Goal: Task Accomplishment & Management: Use online tool/utility

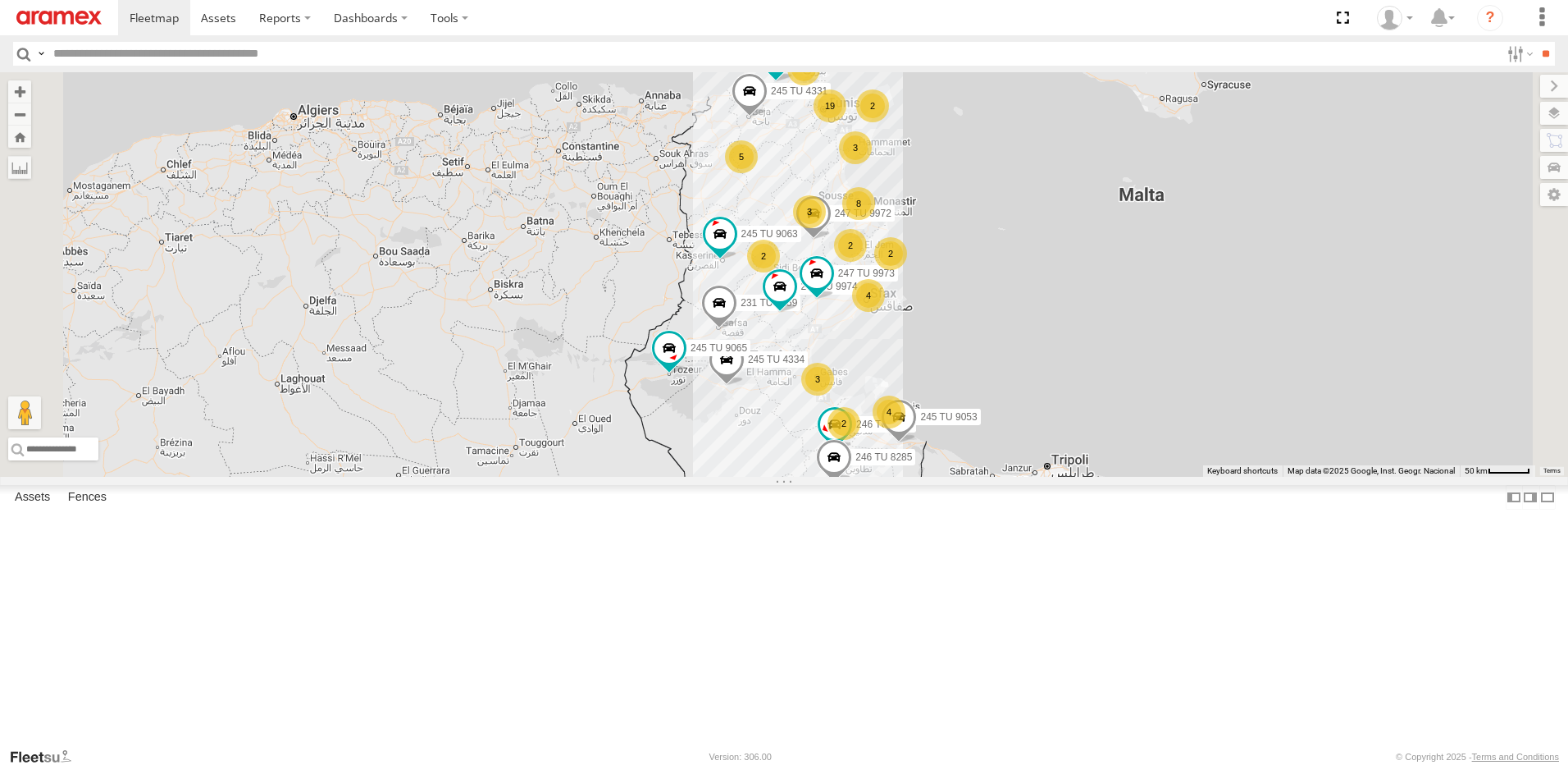
click at [885, 312] on div "4" at bounding box center [868, 295] width 32 height 32
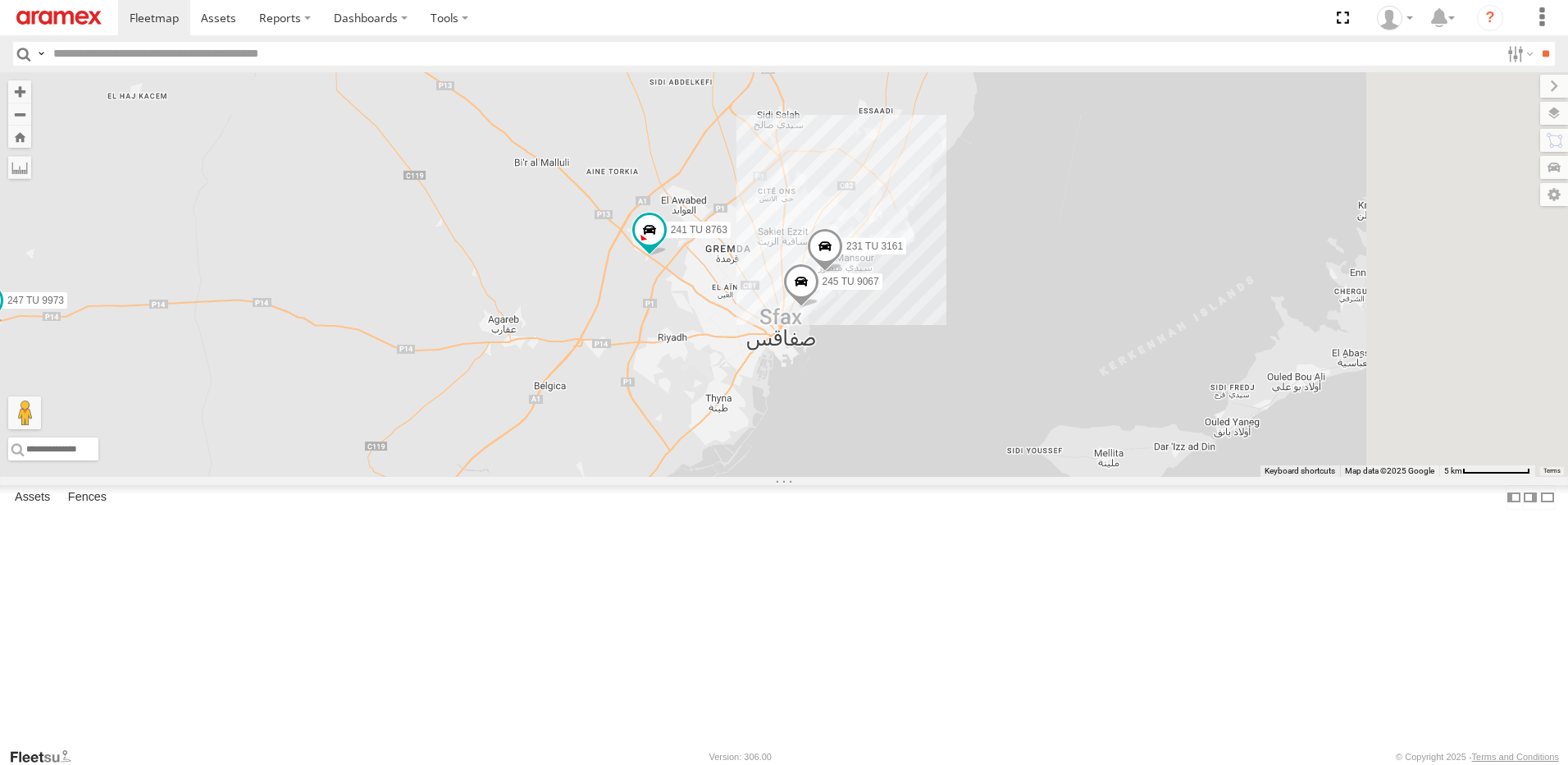
drag, startPoint x: 1097, startPoint y: 315, endPoint x: 959, endPoint y: 493, distance: 225.2
click at [959, 477] on div "246 TU 8286 245 TU 4334 231 TU 3159 245 TU 9053 245 TU 4331 245 TU 9065 245 TU …" at bounding box center [784, 274] width 1568 height 404
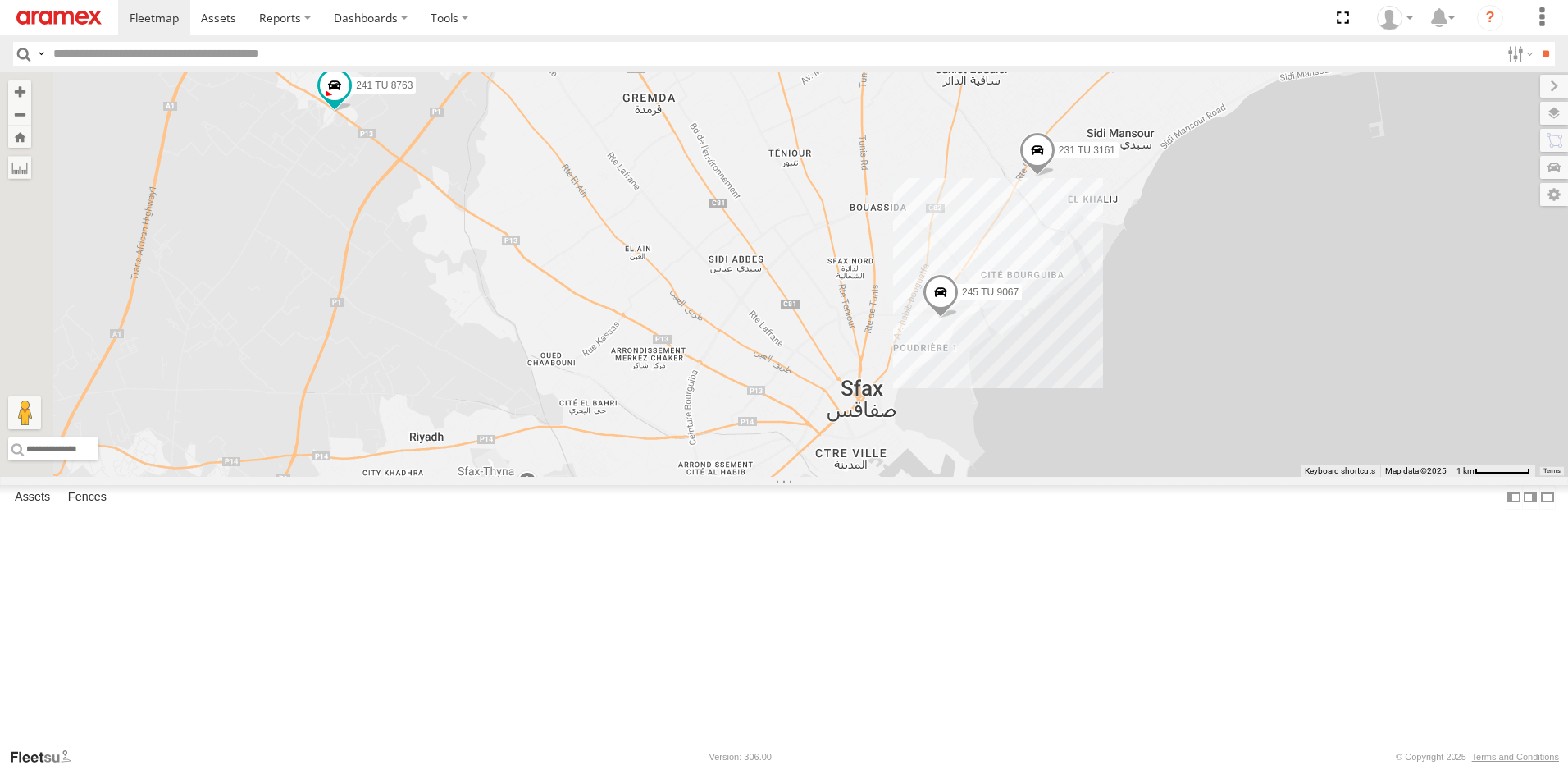
drag, startPoint x: 1018, startPoint y: 414, endPoint x: 1164, endPoint y: 309, distance: 179.8
click at [1164, 309] on div "246 TU 8286 245 TU 4334 231 TU 3159 245 TU 9053 245 TU 4331 245 TU 9065 245 TU …" at bounding box center [784, 274] width 1568 height 404
click at [1055, 176] on span at bounding box center [1037, 155] width 36 height 44
click at [1189, 369] on div "246 TU 8286 245 TU 4334 231 TU 3159 245 TU 9053 245 TU 4331 245 TU 9065 245 TU …" at bounding box center [784, 274] width 1568 height 404
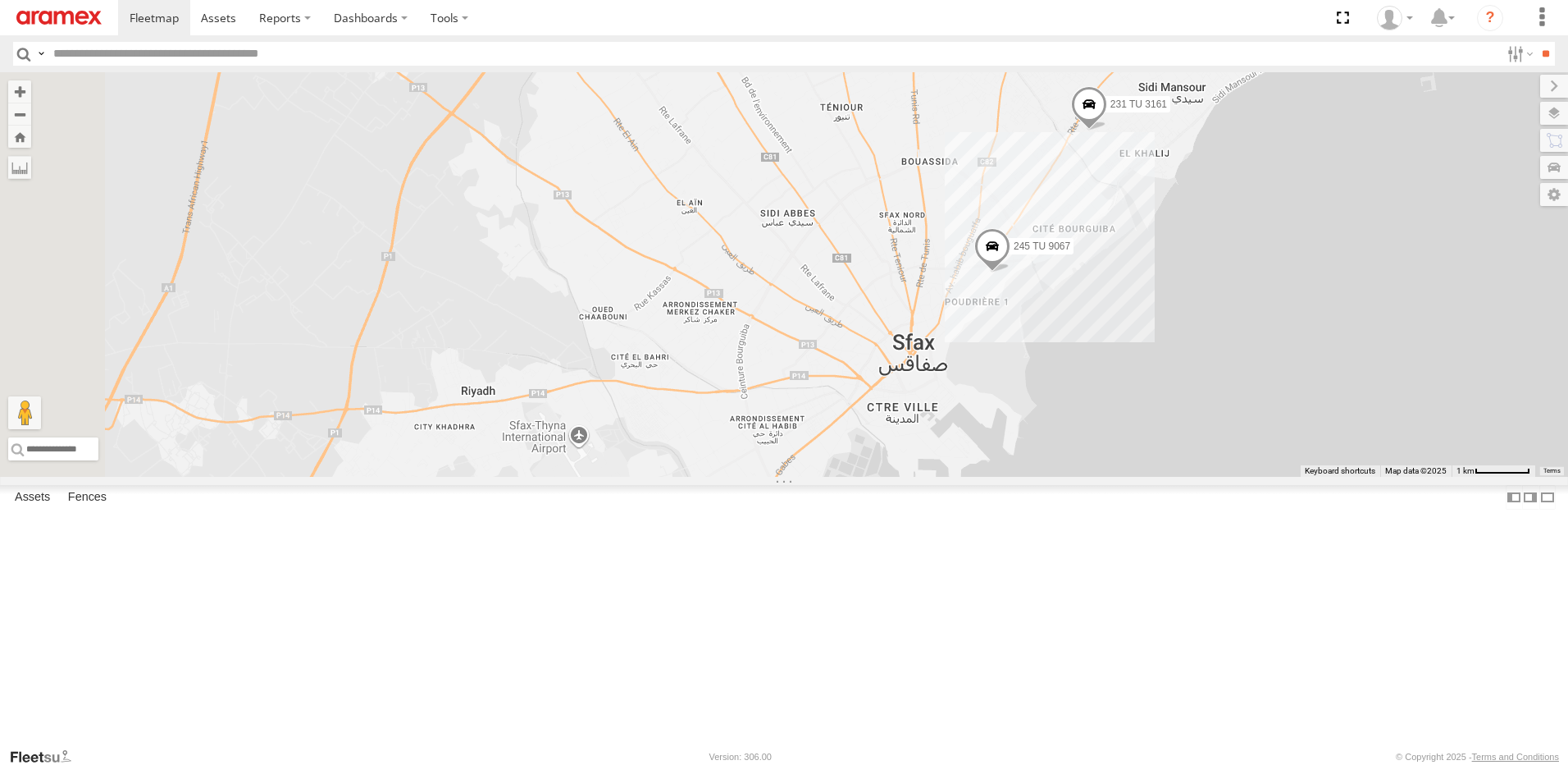
drag, startPoint x: 943, startPoint y: 444, endPoint x: 998, endPoint y: 398, distance: 71.7
click at [998, 398] on div "246 TU 8286 245 TU 4334 231 TU 3159 245 TU 9053 245 TU 4331 245 TU 9065 245 TU …" at bounding box center [784, 274] width 1568 height 404
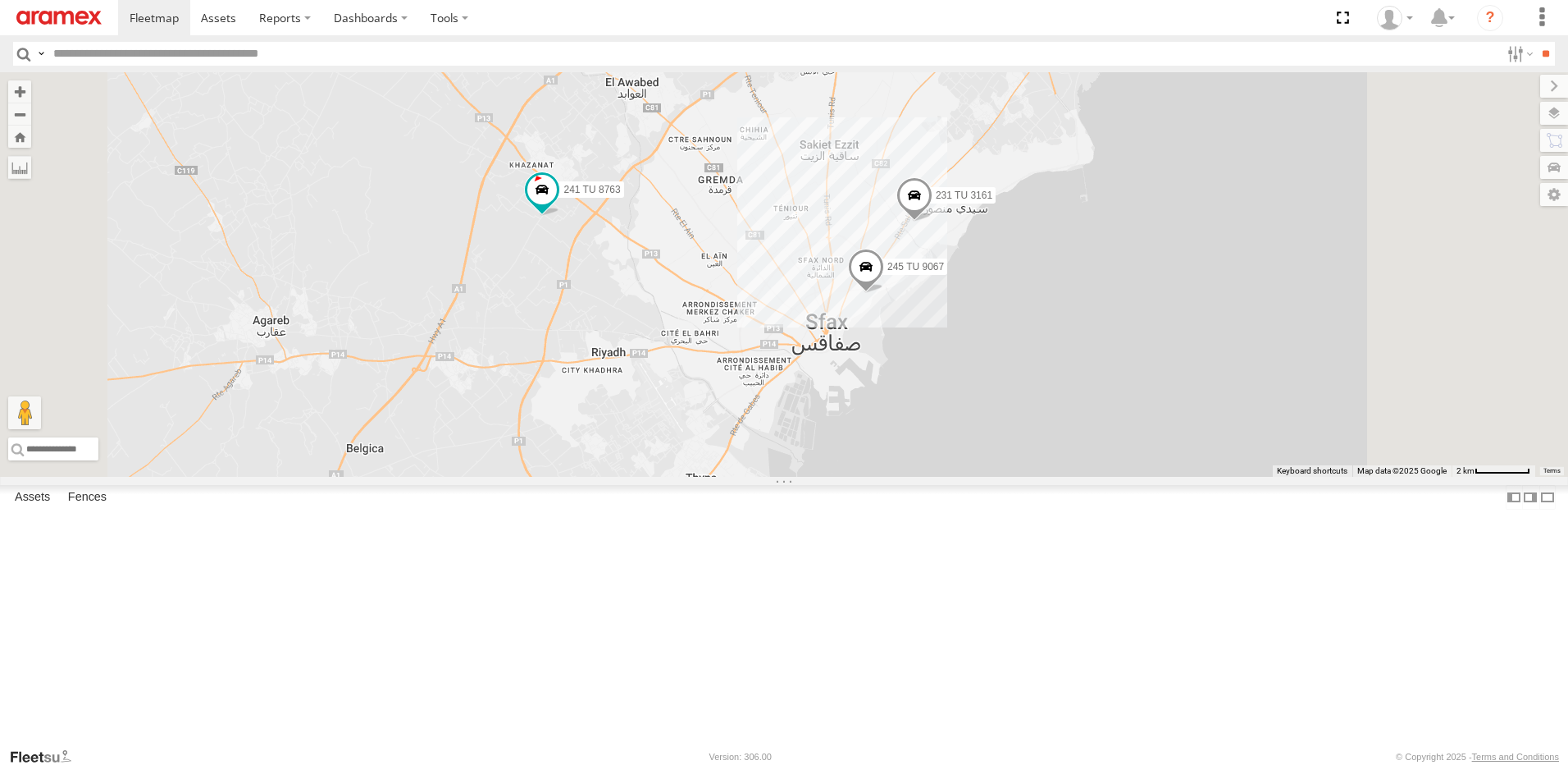
drag, startPoint x: 926, startPoint y: 475, endPoint x: 983, endPoint y: 377, distance: 113.4
click at [981, 380] on div "246 TU 8286 245 TU 4334 231 TU 3159 245 TU 9053 245 TU 4331 245 TU 9065 245 TU …" at bounding box center [784, 274] width 1568 height 404
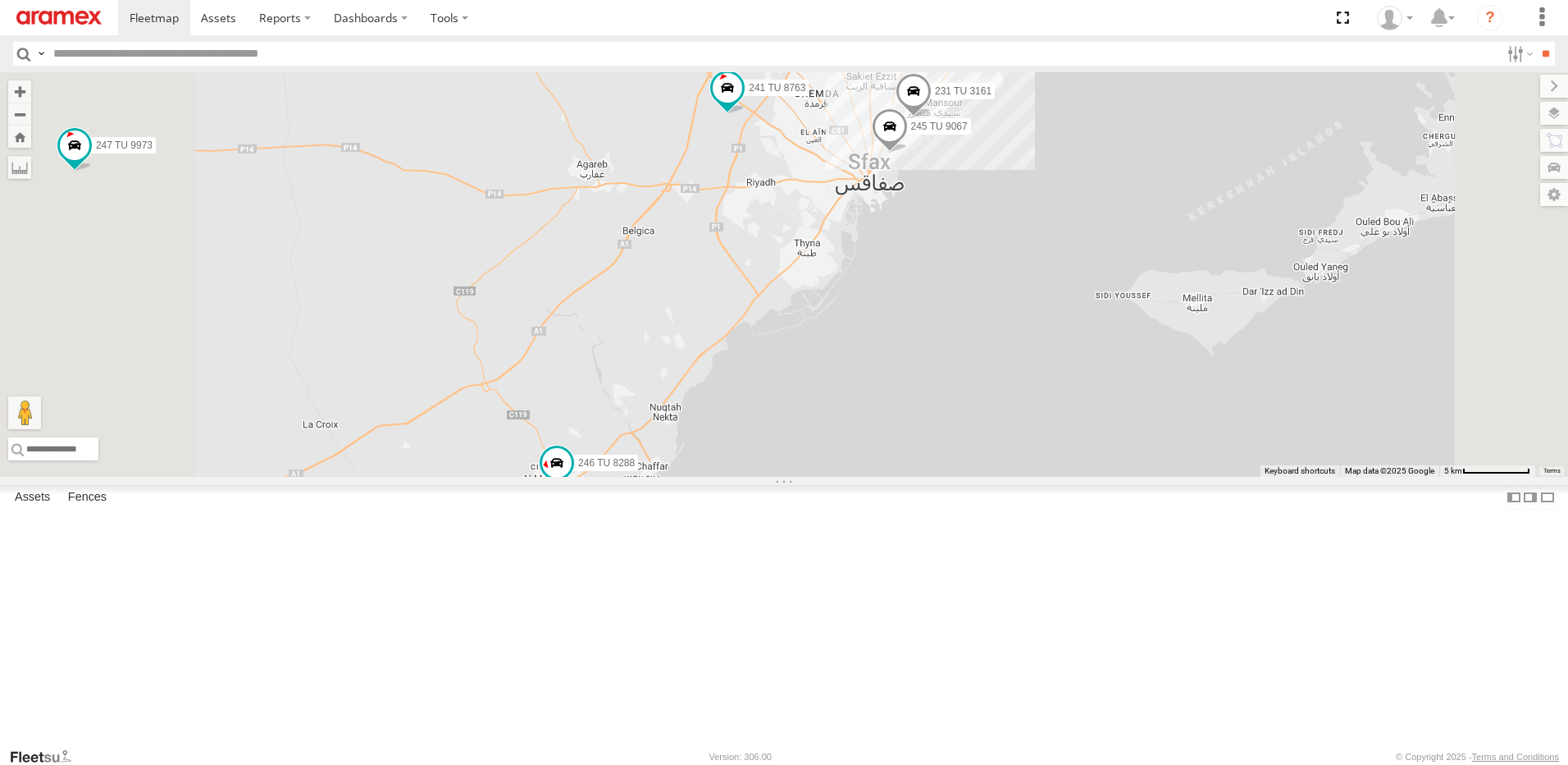
drag, startPoint x: 937, startPoint y: 438, endPoint x: 995, endPoint y: 378, distance: 83.5
click at [992, 380] on div "246 TU 8286 245 TU 4334 231 TU 3159 245 TU 9053 245 TU 4331 245 TU 9065 245 TU …" at bounding box center [784, 274] width 1568 height 404
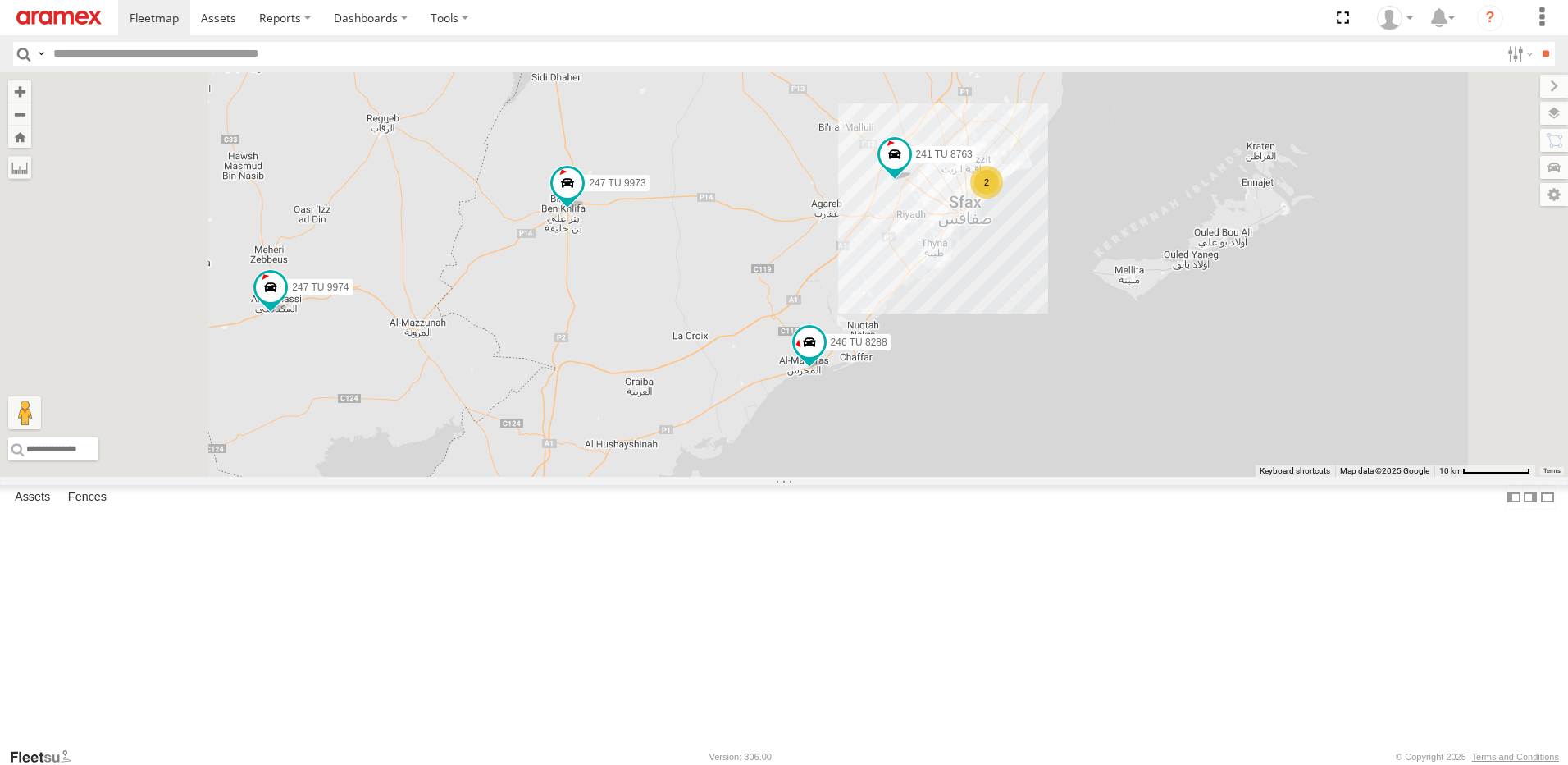
drag, startPoint x: 939, startPoint y: 326, endPoint x: 987, endPoint y: 409, distance: 95.9
click at [1010, 406] on div "246 TU 8286 245 TU 4334 231 TU 3159 245 TU 9053 245 TU 4331 245 TU 9065 245 TU …" at bounding box center [784, 274] width 1568 height 404
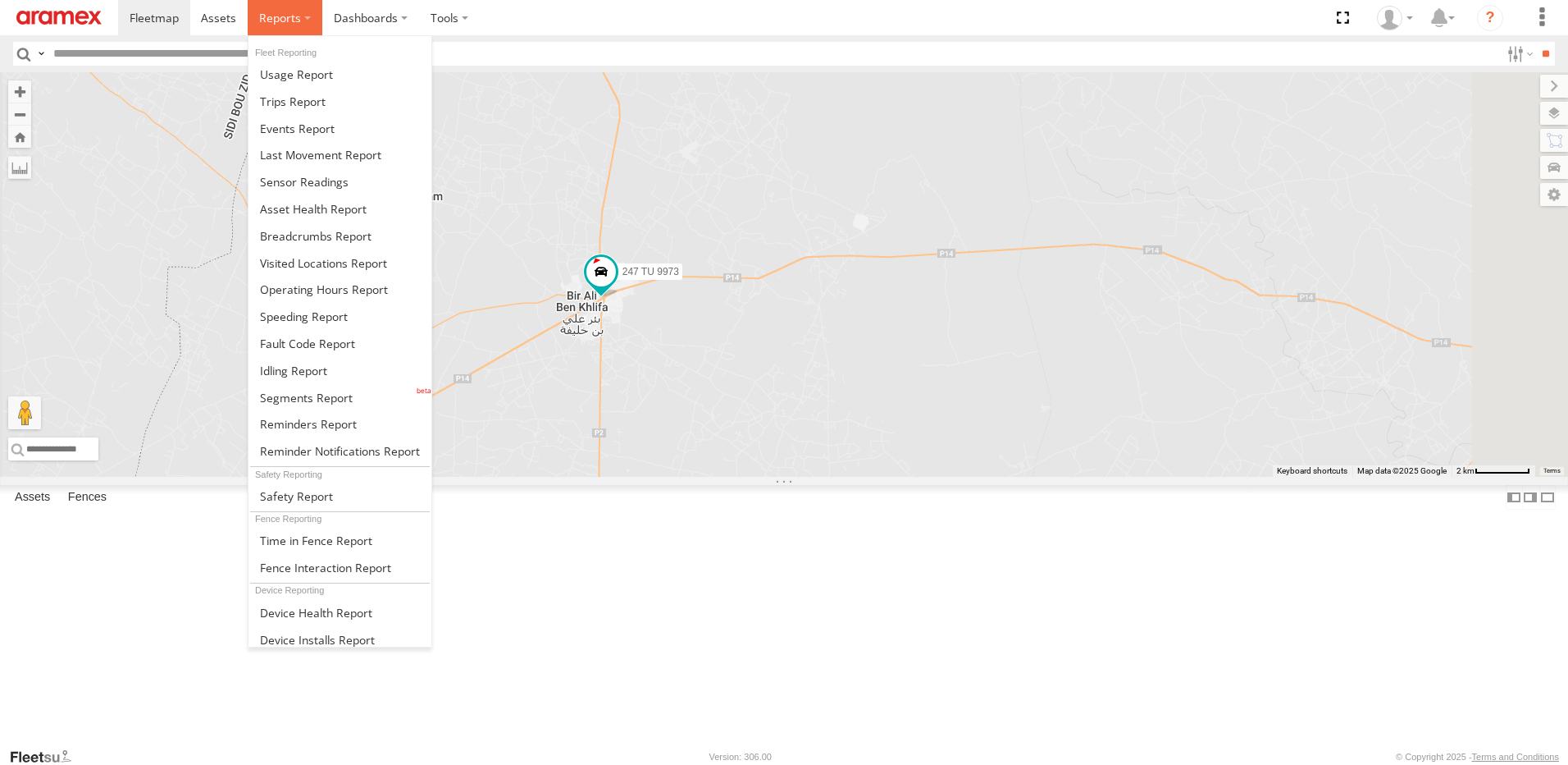
click at [273, 15] on span at bounding box center [279, 18] width 42 height 15
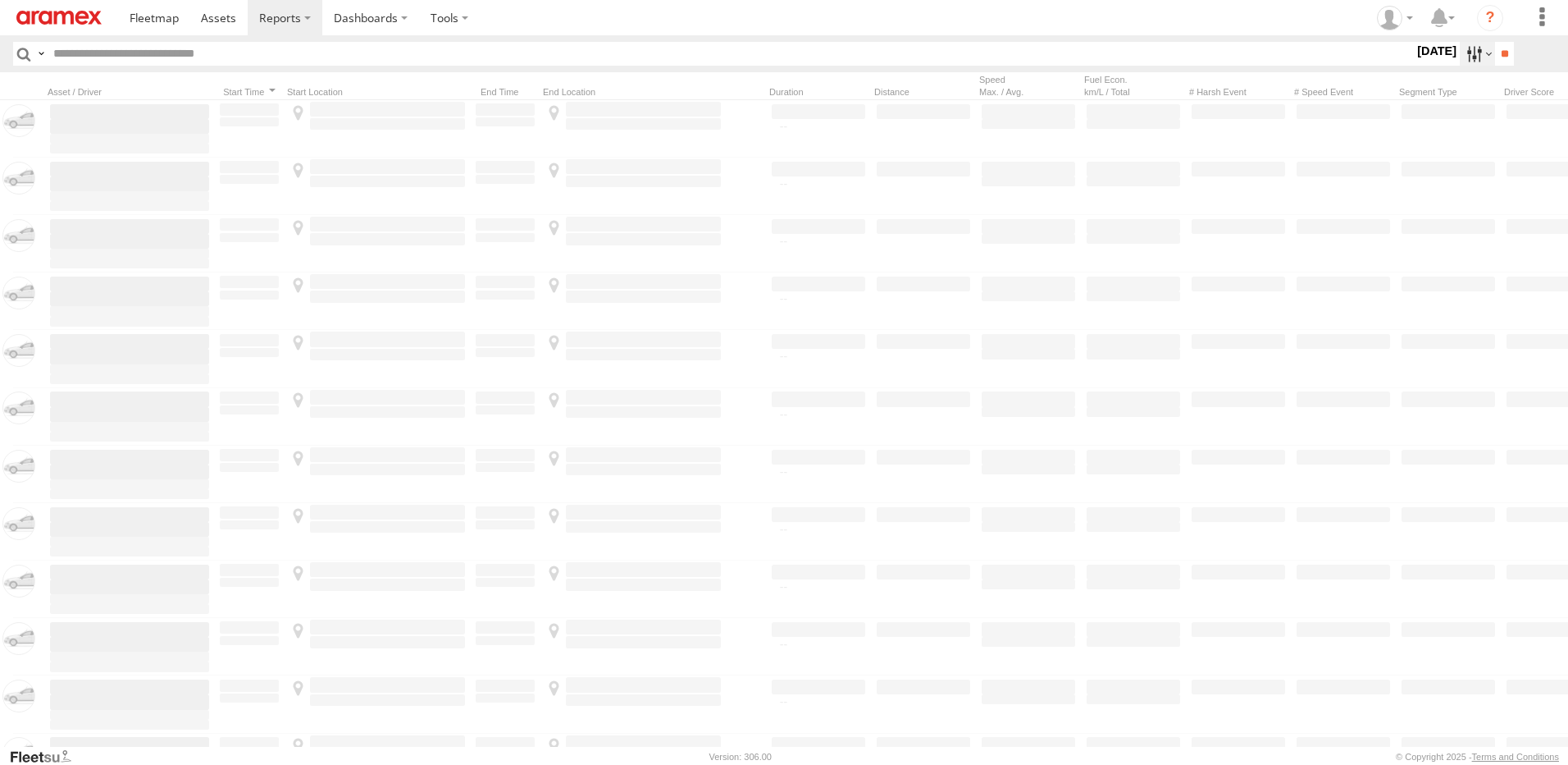
click at [1461, 56] on label at bounding box center [1477, 54] width 35 height 24
click at [0, 0] on span "[DATE]" at bounding box center [0, 0] width 0 height 0
click at [1507, 55] on input "**" at bounding box center [1505, 54] width 19 height 24
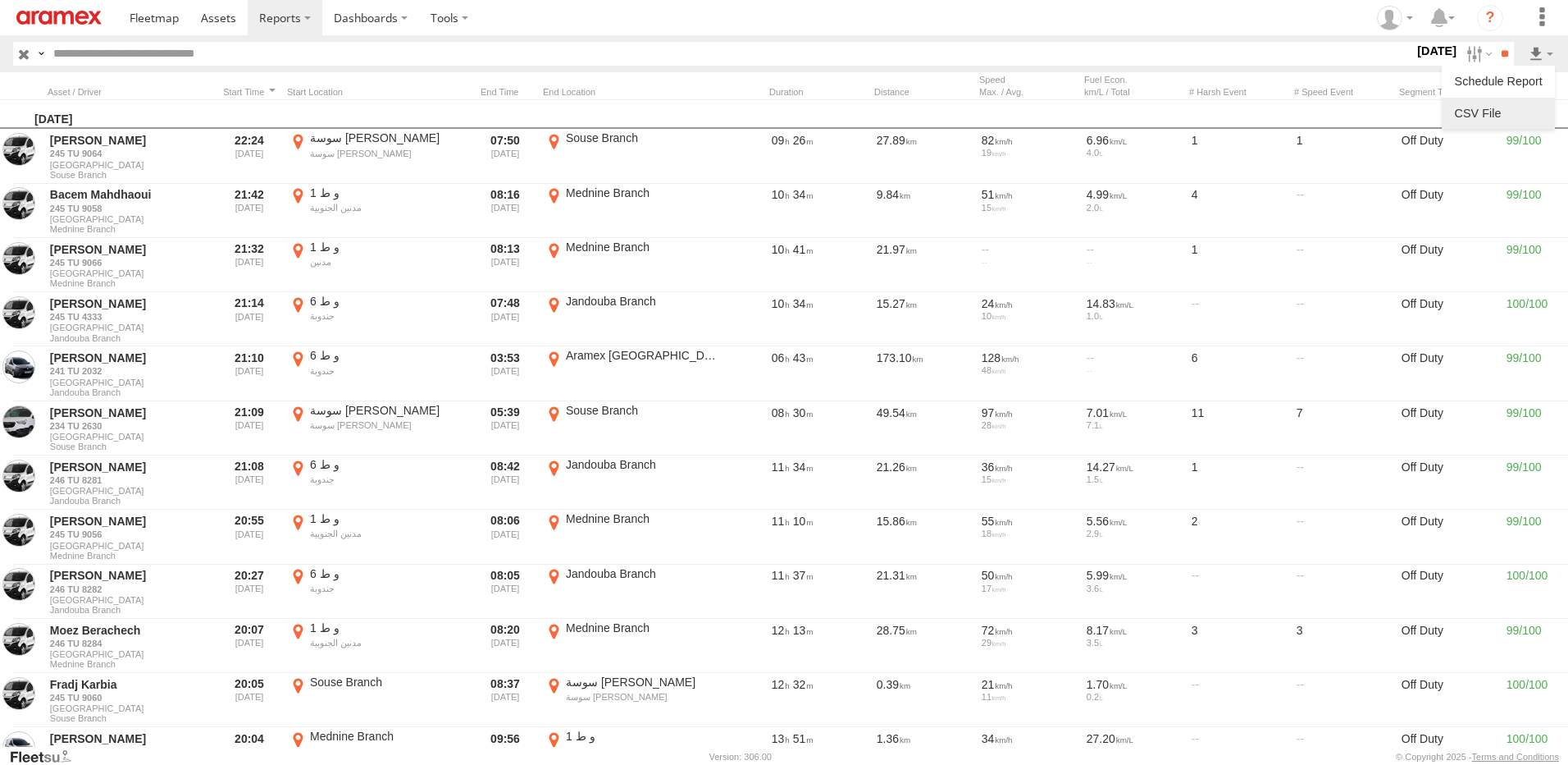
click at [1499, 114] on link at bounding box center [1498, 113] width 100 height 25
click at [1460, 50] on label at bounding box center [1477, 54] width 35 height 24
click at [0, 0] on span "Sfax Office" at bounding box center [0, 0] width 0 height 0
click at [1503, 56] on input "**" at bounding box center [1505, 54] width 19 height 24
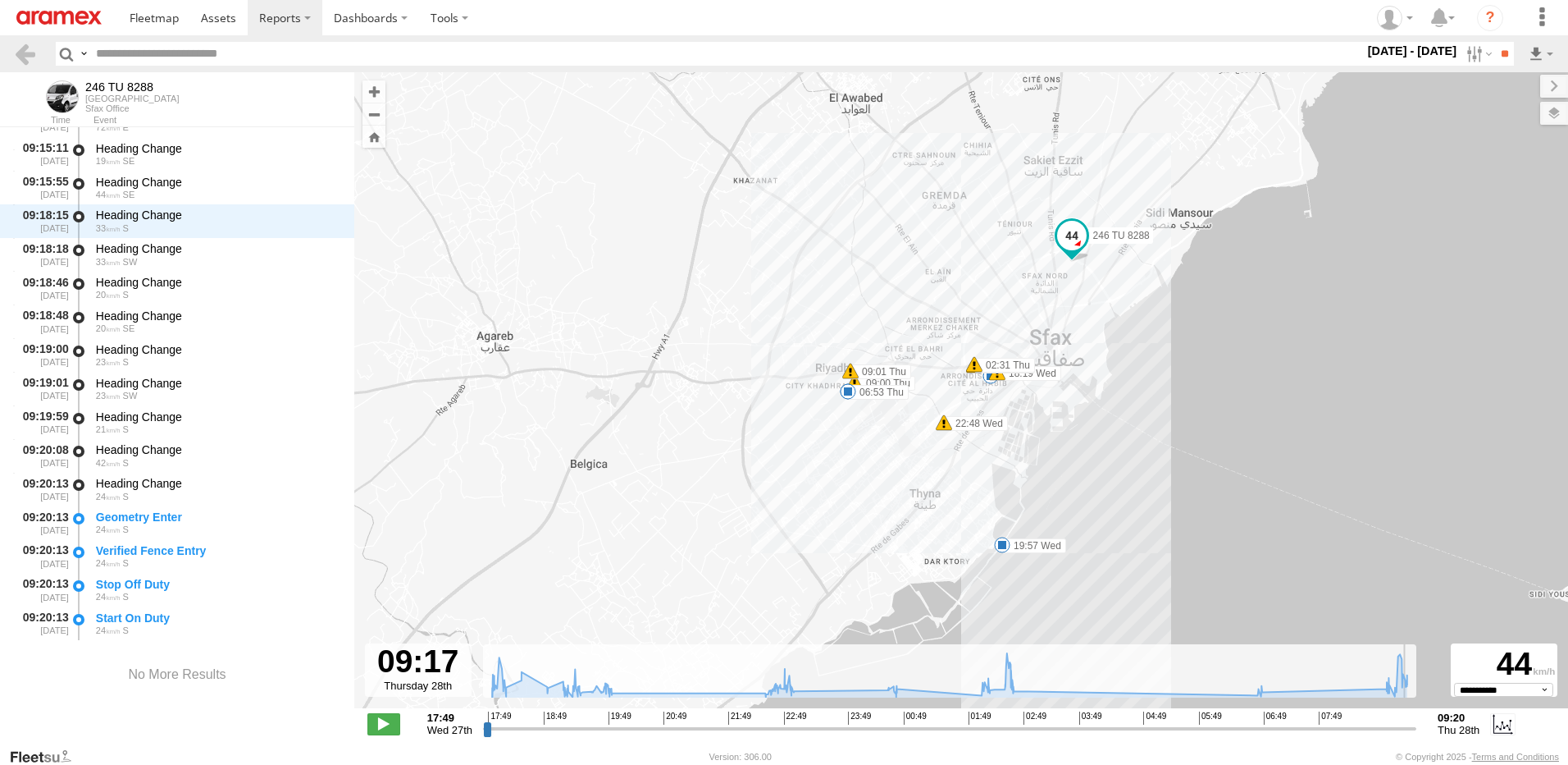
scroll to position [14673, 0]
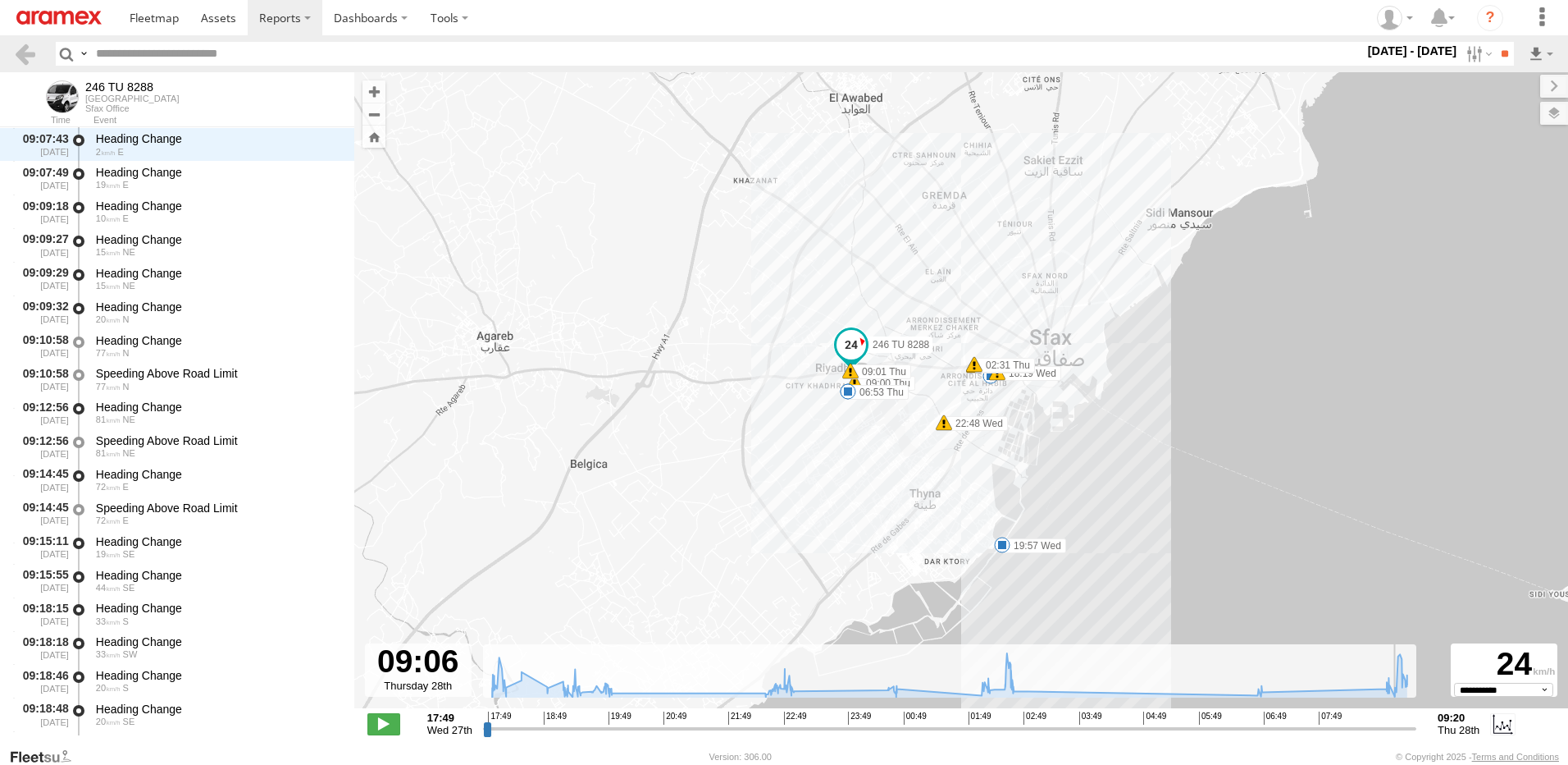
drag, startPoint x: 485, startPoint y: 733, endPoint x: 1398, endPoint y: 735, distance: 913.0
type input "**********"
click at [1398, 735] on input "range" at bounding box center [949, 728] width 933 height 15
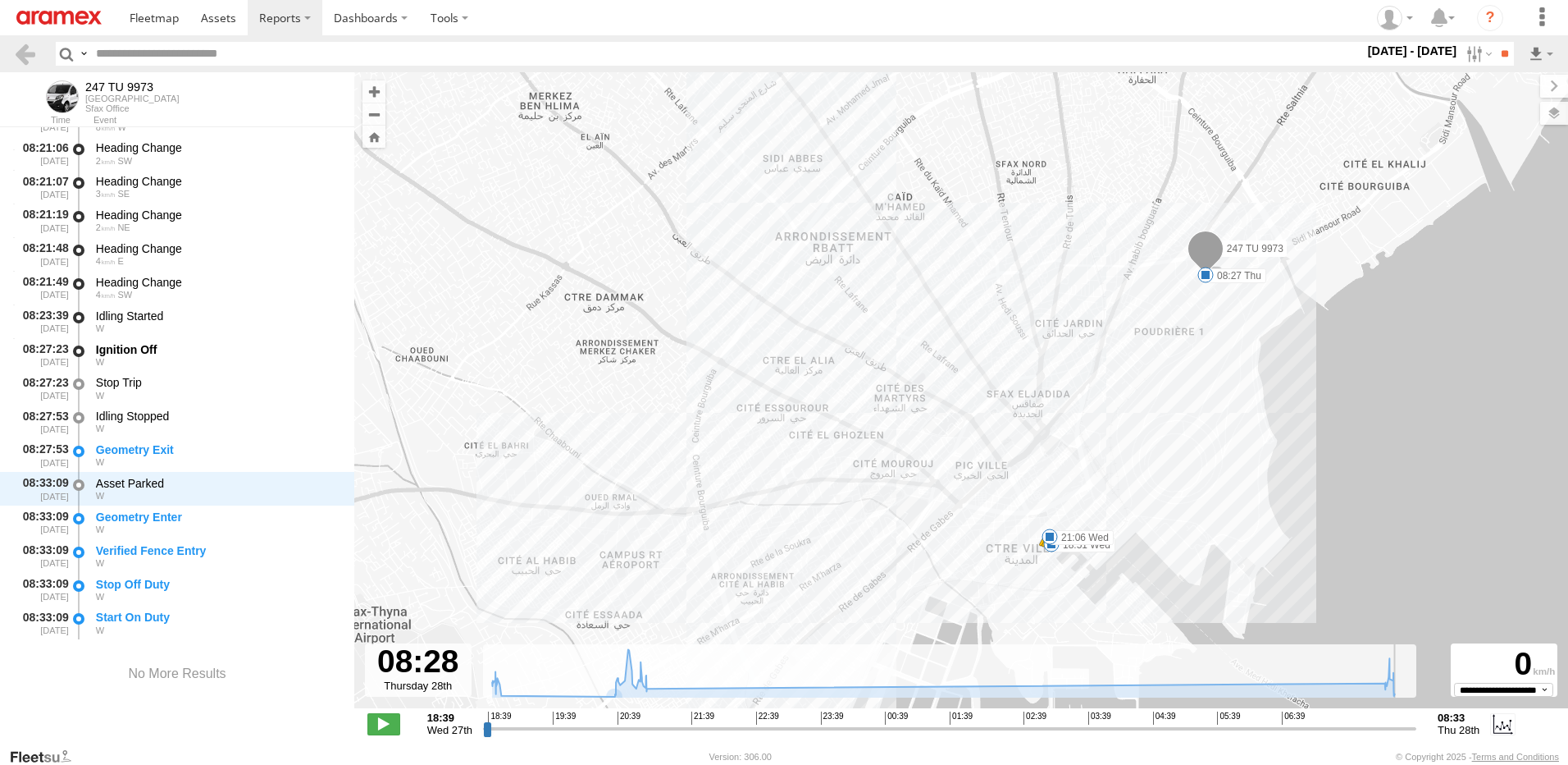
scroll to position [3510, 0]
drag, startPoint x: 484, startPoint y: 731, endPoint x: 1407, endPoint y: 795, distance: 925.2
type input "**********"
click at [1407, 736] on input "range" at bounding box center [949, 728] width 933 height 15
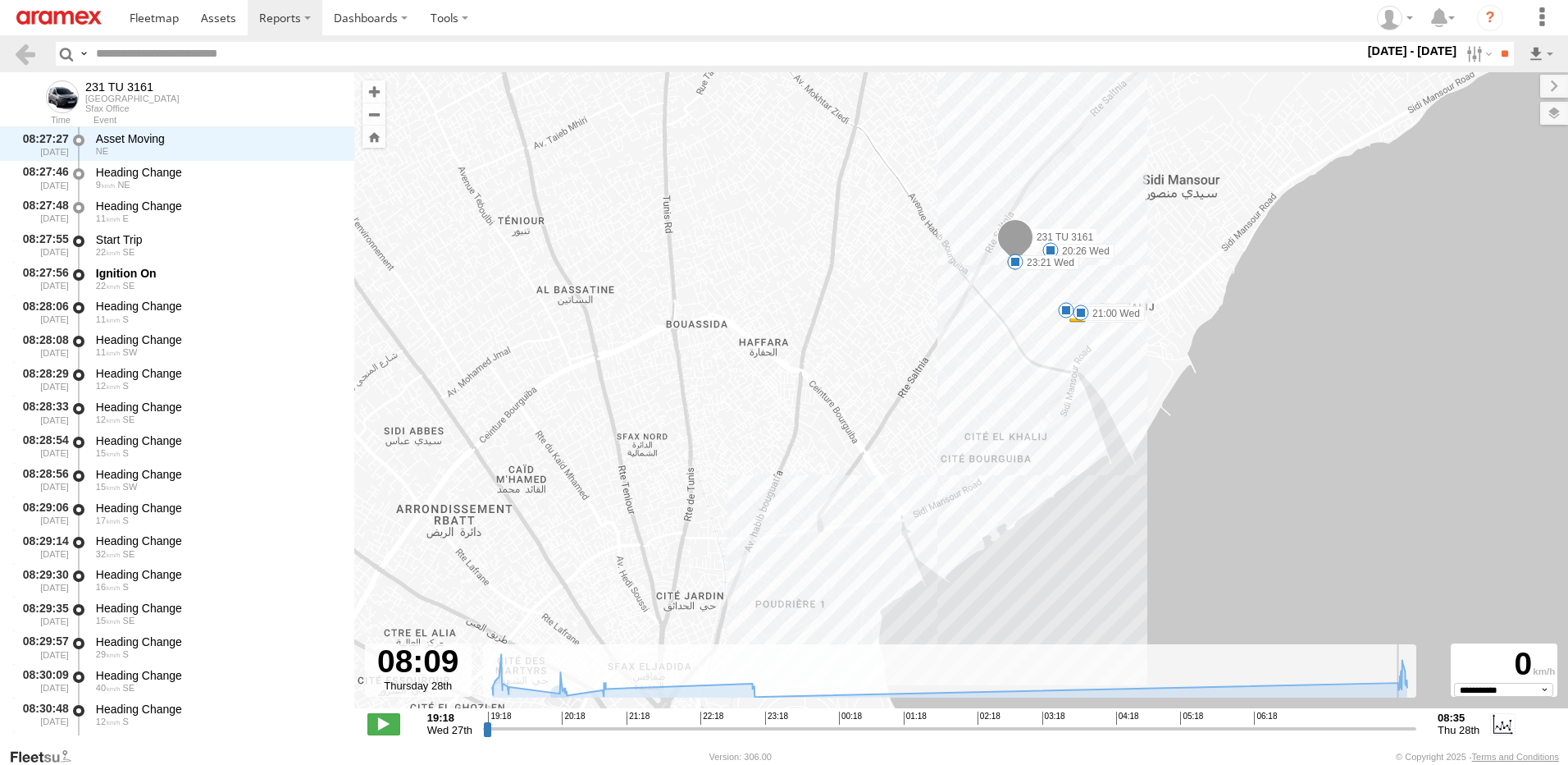
scroll to position [4885, 0]
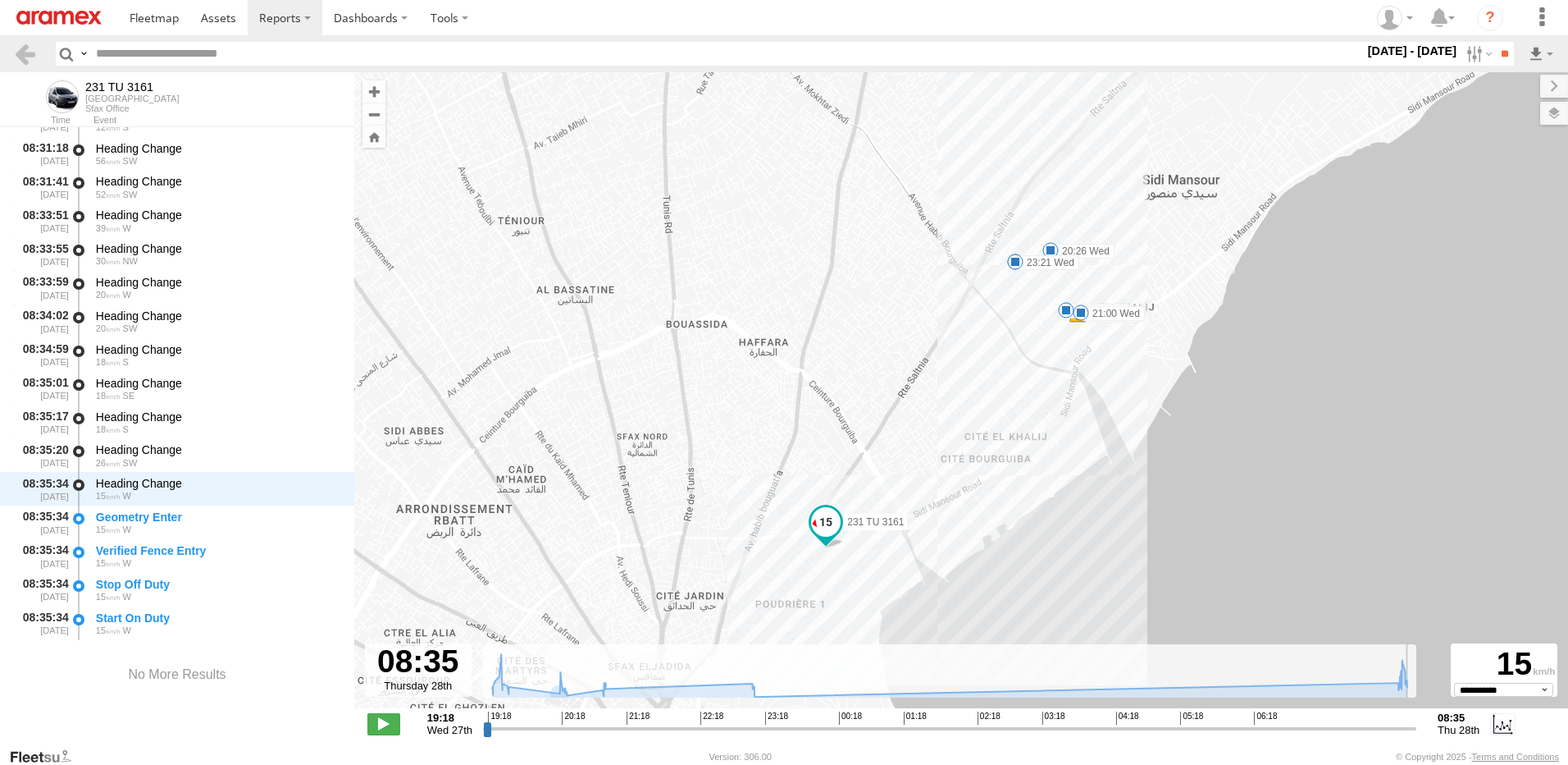
drag, startPoint x: 484, startPoint y: 731, endPoint x: 1425, endPoint y: 783, distance: 942.4
type input "**********"
click at [1417, 736] on input "range" at bounding box center [949, 728] width 933 height 15
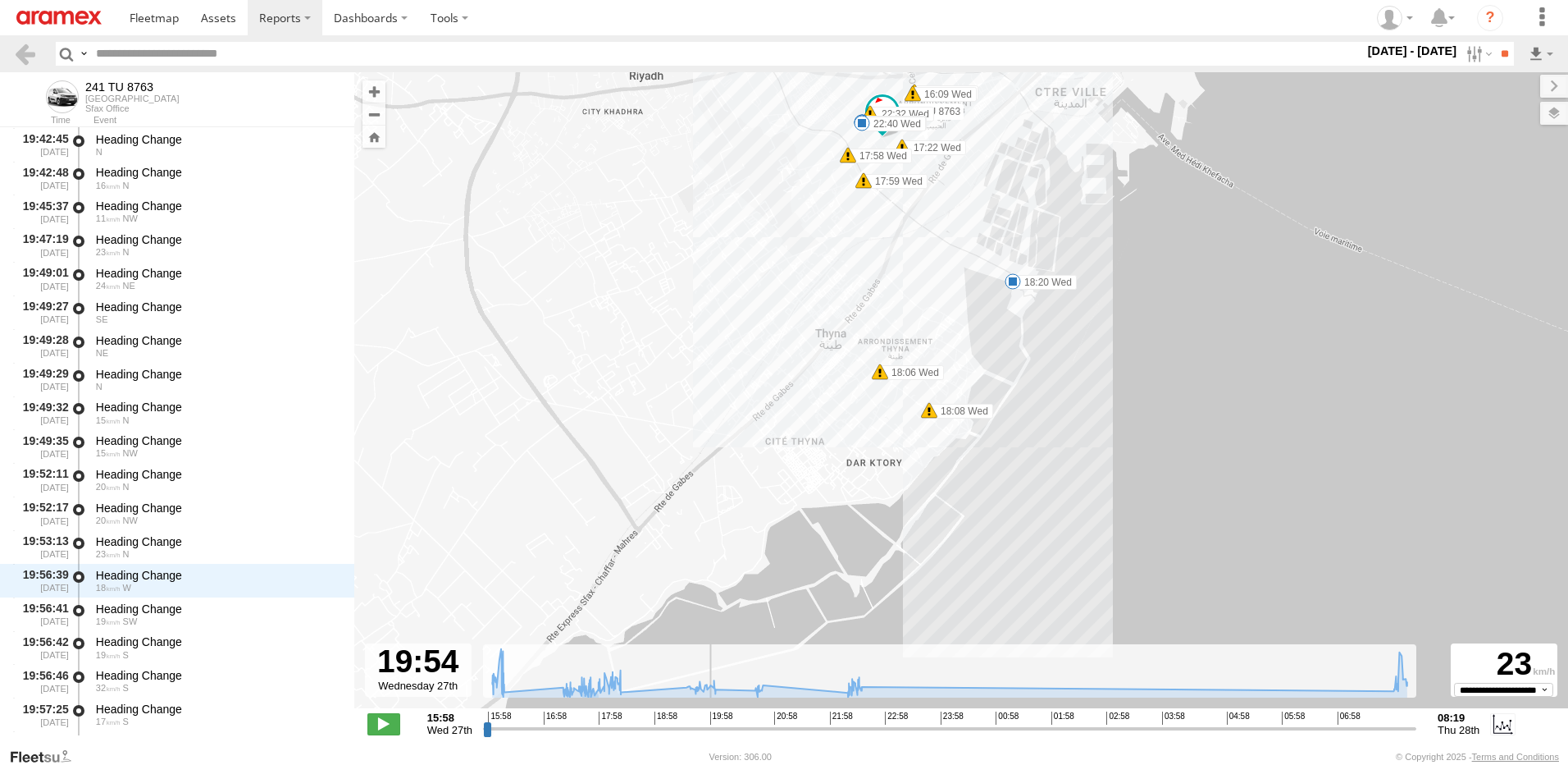
scroll to position [9319, 0]
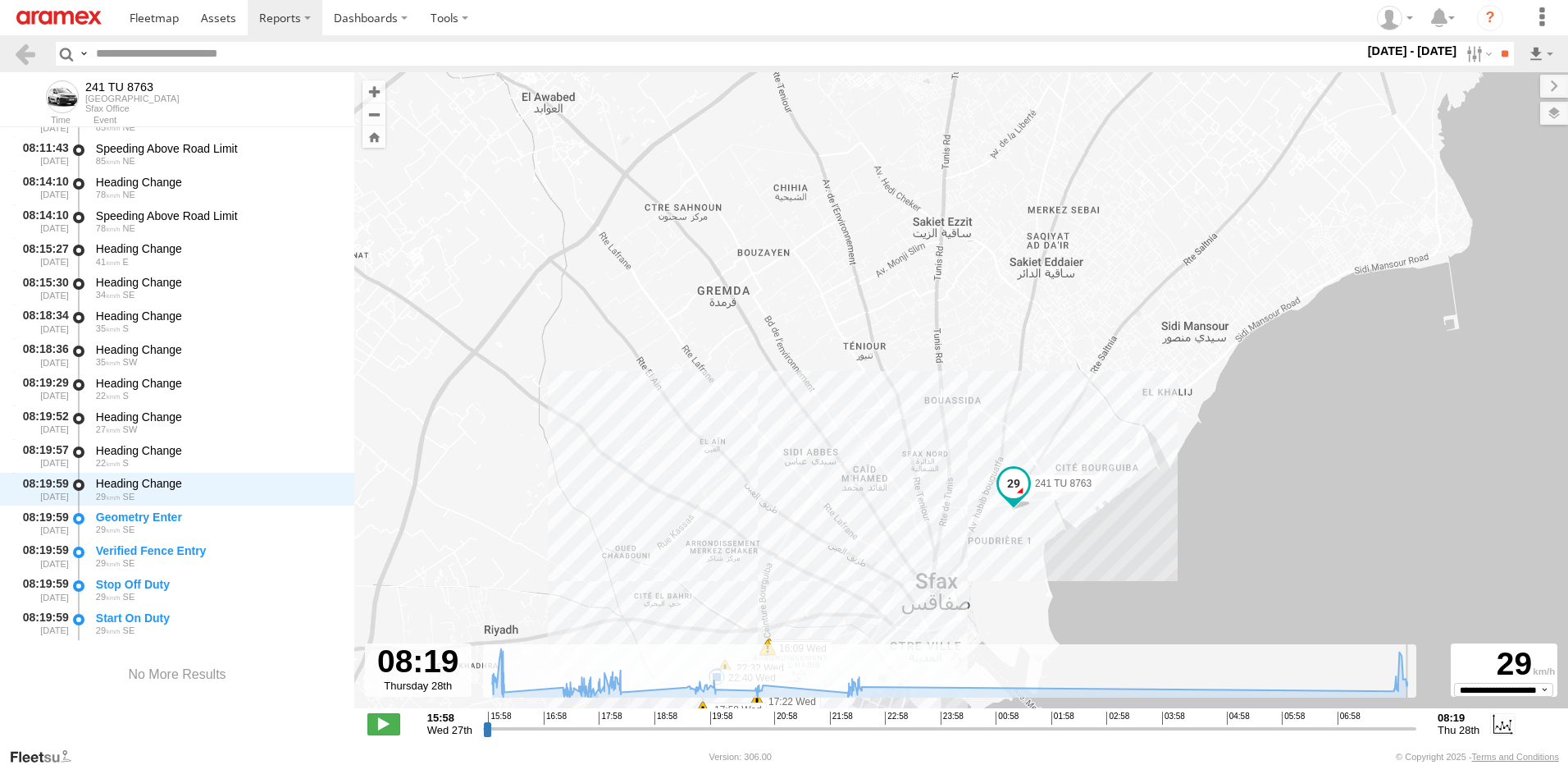
drag, startPoint x: 487, startPoint y: 733, endPoint x: 1420, endPoint y: 733, distance: 933.0
type input "**********"
click at [1417, 733] on input "range" at bounding box center [949, 728] width 933 height 15
